Goal: Task Accomplishment & Management: Complete application form

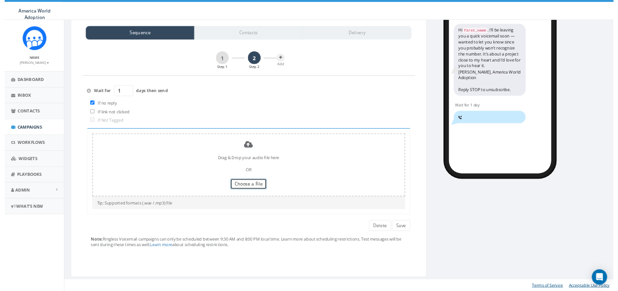
scroll to position [207, 0]
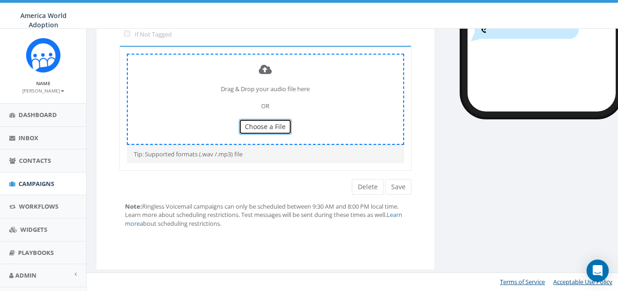
click at [277, 124] on span "Choose a File" at bounding box center [265, 126] width 41 height 9
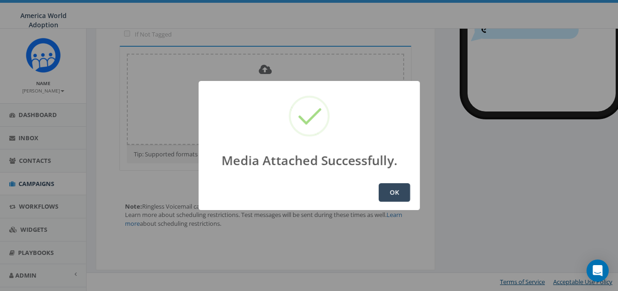
click at [405, 186] on button "OK" at bounding box center [393, 192] width 31 height 19
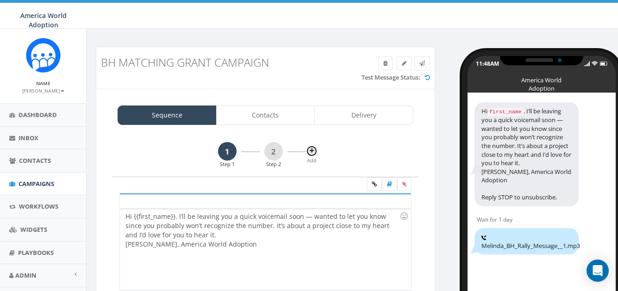
click at [308, 151] on button at bounding box center [312, 151] width 12 height 12
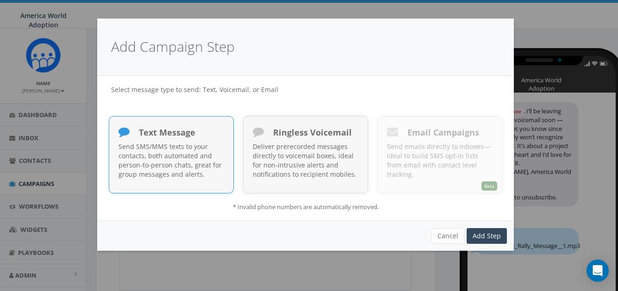
click at [208, 150] on p "Send SMS/MMS texts to your contacts, both automated and person-to-person chats,…" at bounding box center [170, 160] width 105 height 37
click at [478, 230] on link "Add Step" at bounding box center [486, 236] width 40 height 16
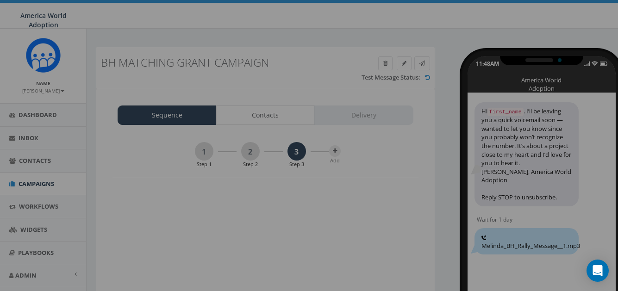
scroll to position [166, 0]
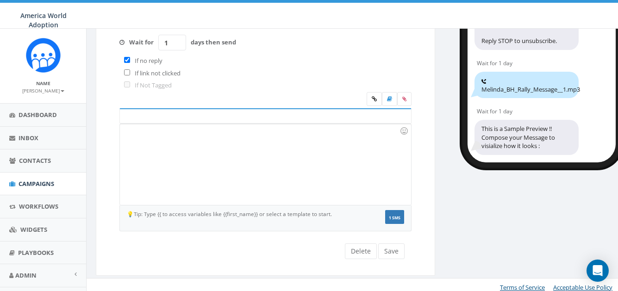
scroll to position [162, 0]
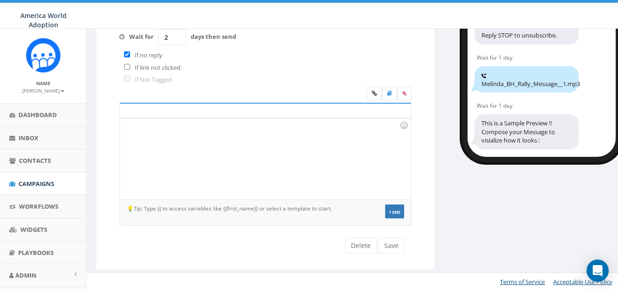
click at [179, 37] on input "2" at bounding box center [172, 37] width 28 height 16
click at [179, 40] on input "1" at bounding box center [172, 37] width 28 height 16
type input "0"
click at [179, 40] on input "0" at bounding box center [172, 37] width 28 height 16
click at [127, 56] on input "checkbox" at bounding box center [127, 54] width 6 height 6
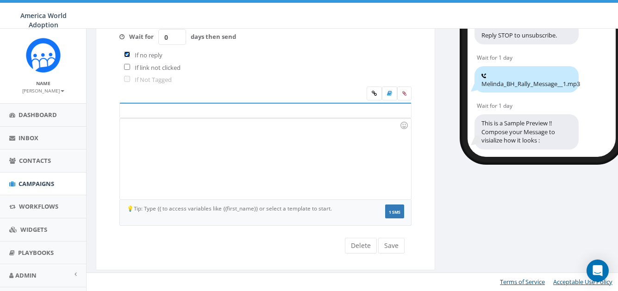
checkbox input "false"
click at [181, 161] on div at bounding box center [265, 158] width 290 height 81
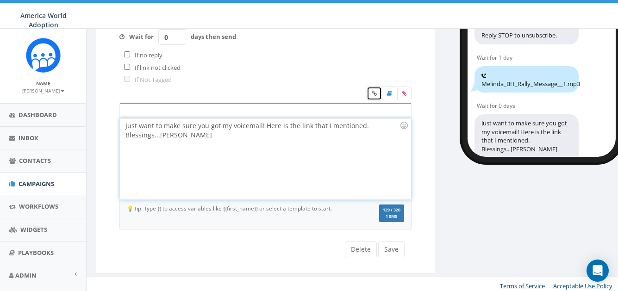
click at [374, 93] on icon at bounding box center [373, 94] width 5 height 6
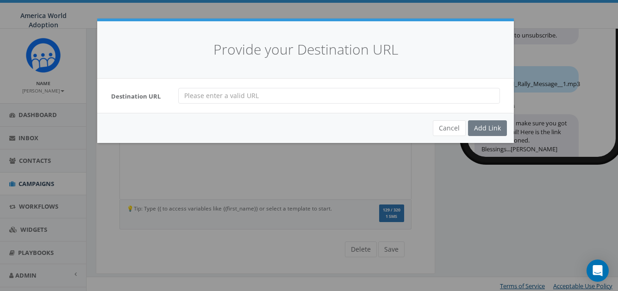
click at [347, 96] on input "url" at bounding box center [338, 96] width 321 height 16
type input "https://awaa-oneorphan.networkforgood.com/projects/254826-bete-hosanna-30-000-m…"
click at [476, 130] on div "Add Link" at bounding box center [487, 128] width 39 height 16
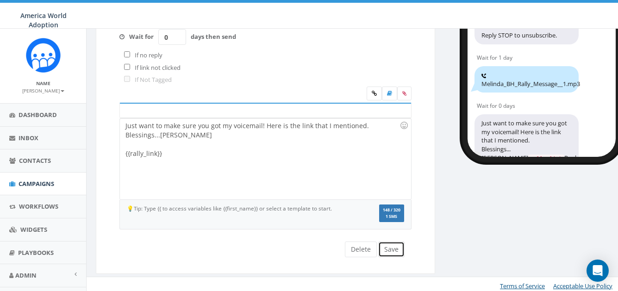
click at [392, 252] on button "Save" at bounding box center [391, 249] width 26 height 16
click at [397, 247] on button "Save" at bounding box center [391, 249] width 26 height 16
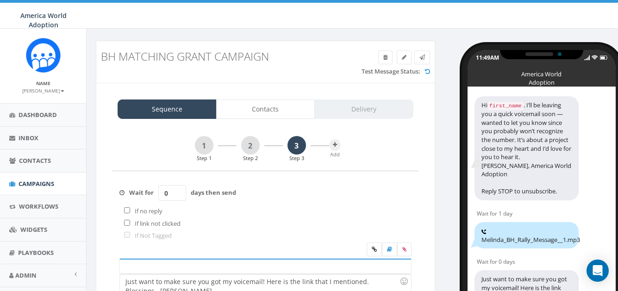
scroll to position [0, 0]
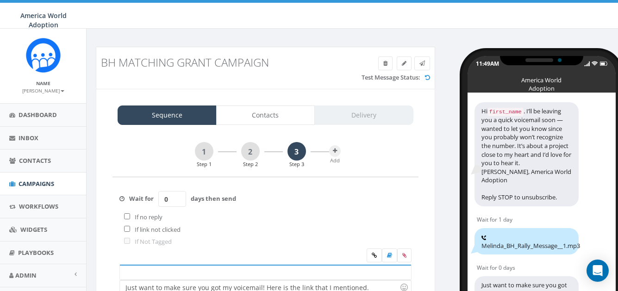
click at [353, 118] on div "Sequence Contacts Delivery" at bounding box center [265, 114] width 296 height 19
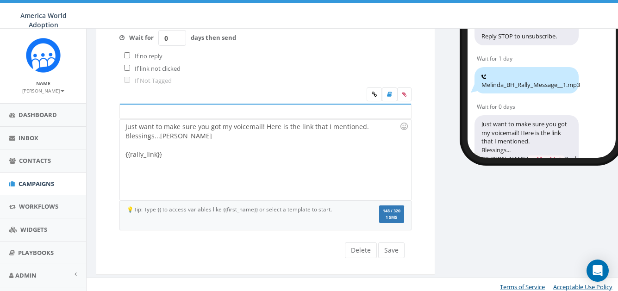
scroll to position [166, 0]
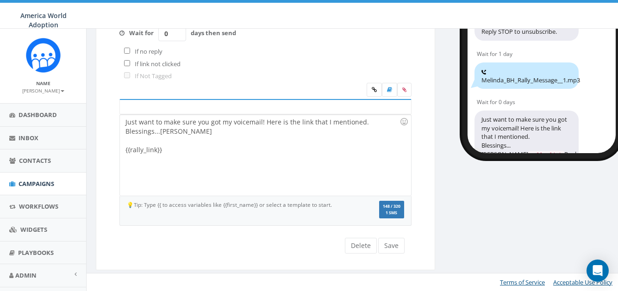
click at [136, 149] on div "Just want to make sure you got my voicemail! Here is the link that I mentioned.…" at bounding box center [265, 155] width 290 height 81
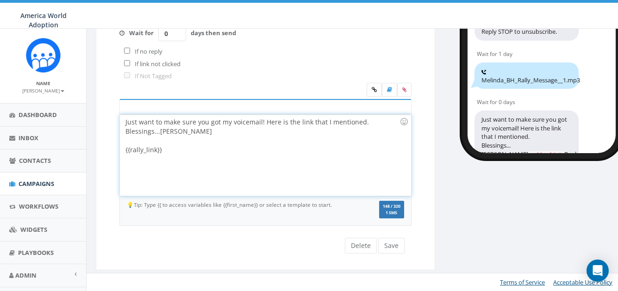
click at [224, 164] on div "Just want to make sure you got my voicemail! Here is the link that I mentioned.…" at bounding box center [265, 155] width 290 height 81
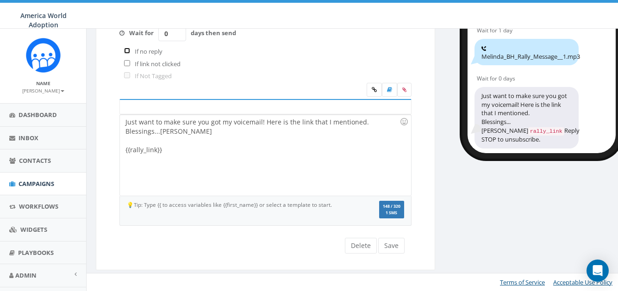
click at [127, 50] on input "checkbox" at bounding box center [127, 51] width 6 height 6
click at [126, 52] on input "checkbox" at bounding box center [127, 51] width 6 height 6
checkbox input "false"
click at [388, 250] on button "Save" at bounding box center [391, 246] width 26 height 16
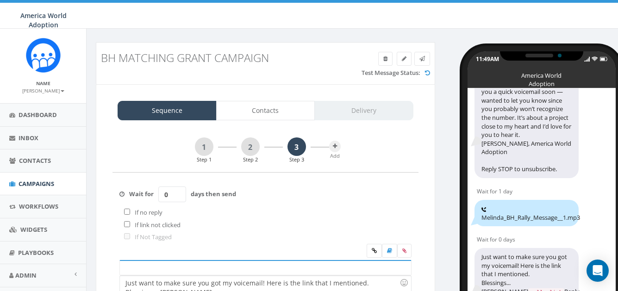
scroll to position [0, 0]
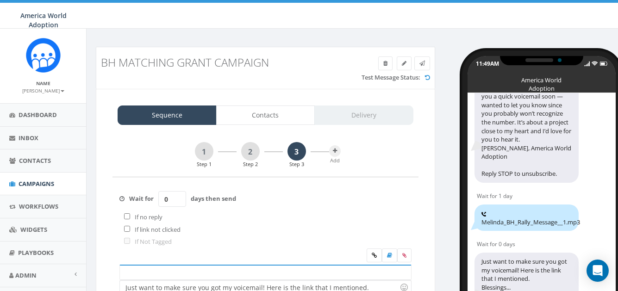
click at [357, 116] on div "Sequence Contacts Delivery" at bounding box center [265, 114] width 296 height 19
click at [271, 116] on link "Contacts" at bounding box center [265, 114] width 99 height 19
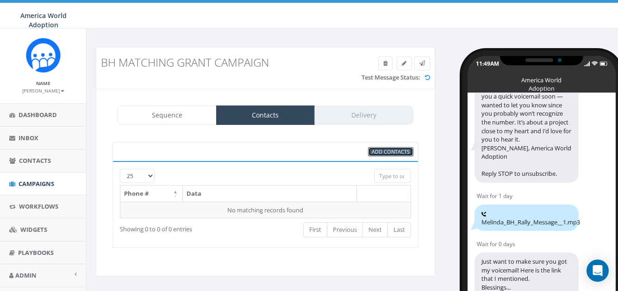
click at [373, 150] on span "Add Contacts" at bounding box center [390, 151] width 38 height 7
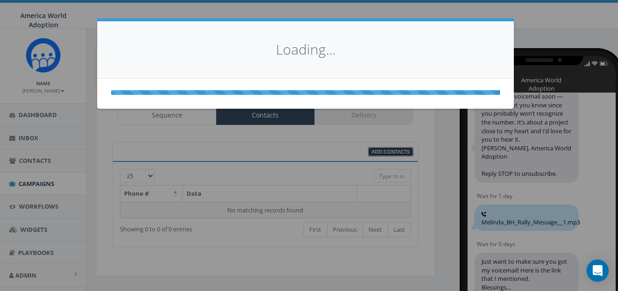
select select
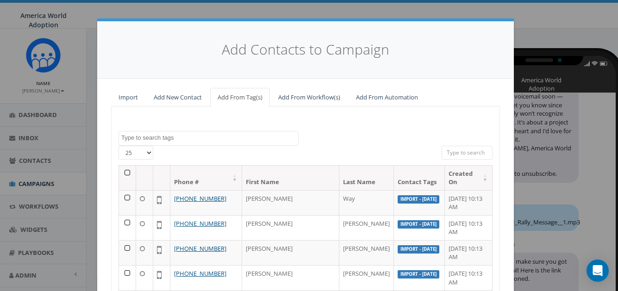
click at [144, 154] on select "25 50 100" at bounding box center [135, 153] width 35 height 14
click at [173, 153] on div "25 50 100" at bounding box center [305, 155] width 388 height 19
click at [123, 171] on th at bounding box center [127, 178] width 17 height 25
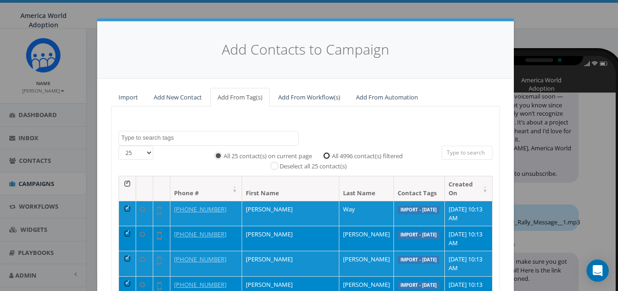
click at [326, 154] on input "All 4996 contact(s) filtered" at bounding box center [329, 155] width 6 height 6
radio input "true"
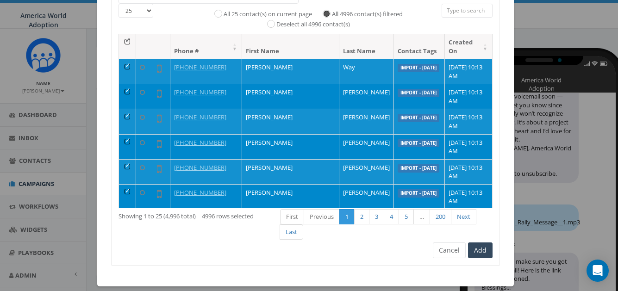
scroll to position [151, 0]
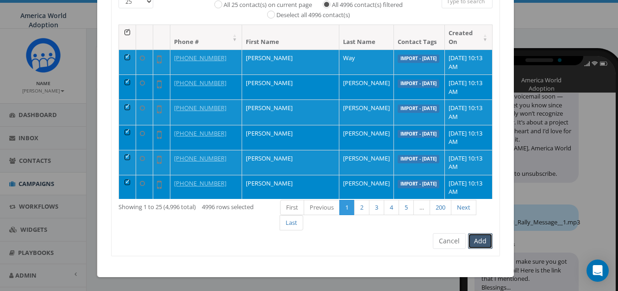
click at [480, 238] on button "Add" at bounding box center [480, 241] width 25 height 16
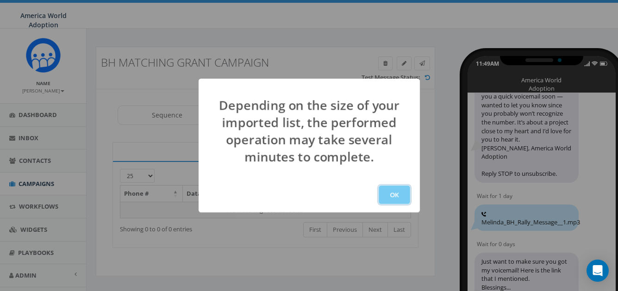
click at [392, 196] on button "OK" at bounding box center [393, 194] width 31 height 19
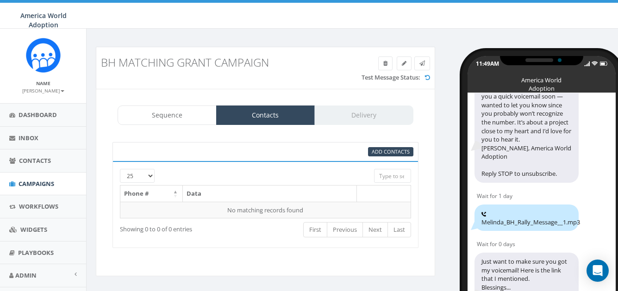
scroll to position [45, 0]
